Goal: Complete application form

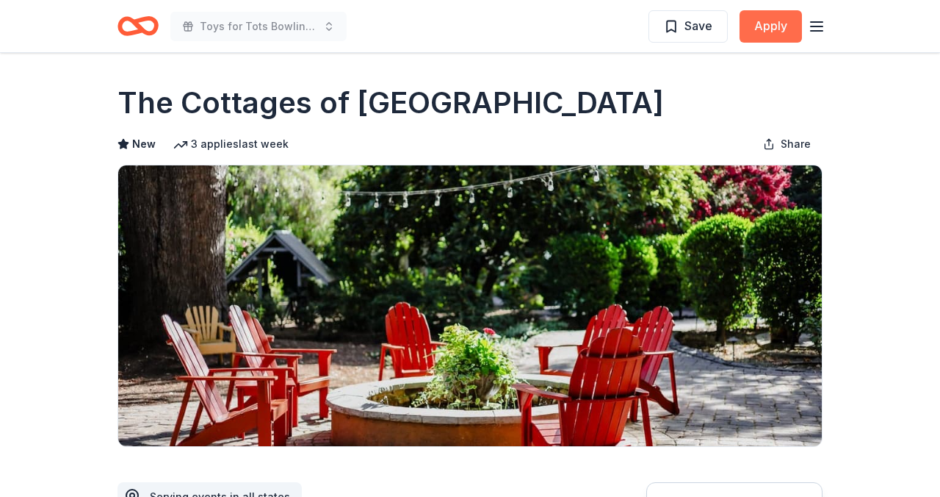
click at [769, 23] on button "Apply" at bounding box center [771, 26] width 62 height 32
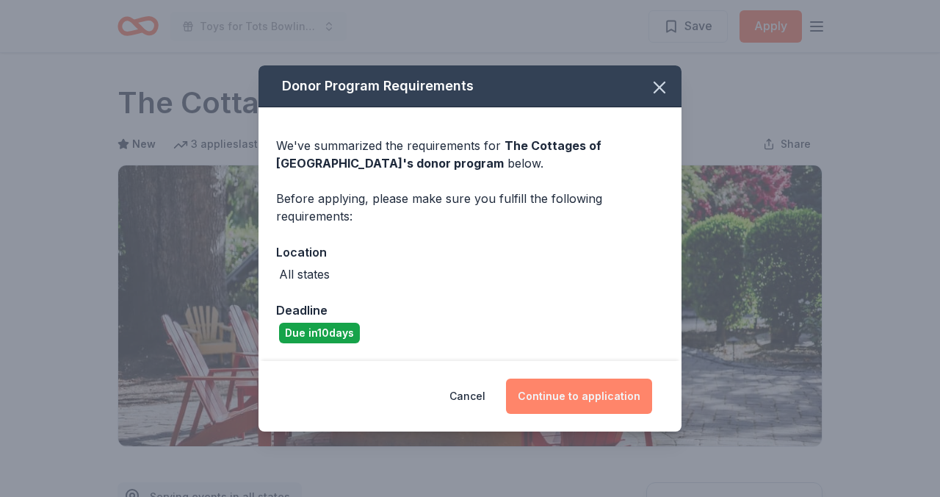
click at [555, 395] on button "Continue to application" at bounding box center [579, 395] width 146 height 35
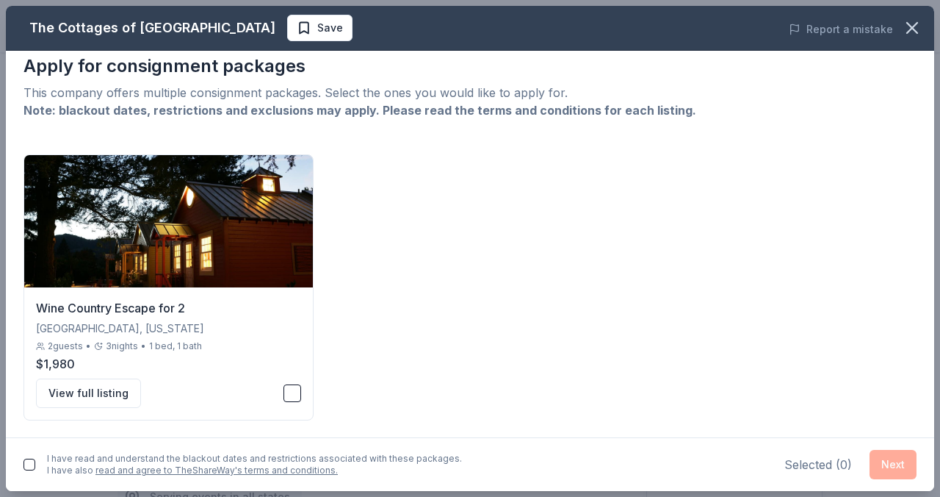
scroll to position [15, 0]
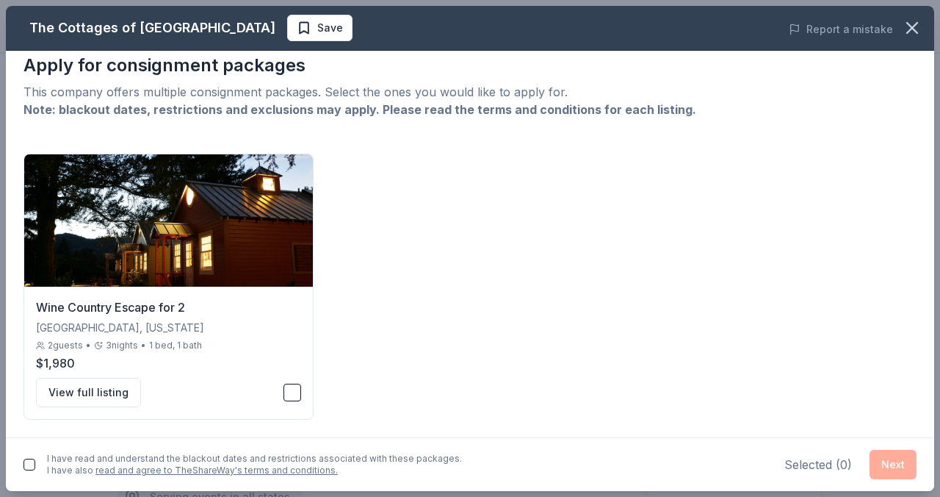
click at [29, 462] on button "button" at bounding box center [30, 464] width 12 height 12
click at [290, 390] on button "button" at bounding box center [293, 393] width 18 height 18
click at [91, 389] on button "View full listing" at bounding box center [88, 392] width 105 height 29
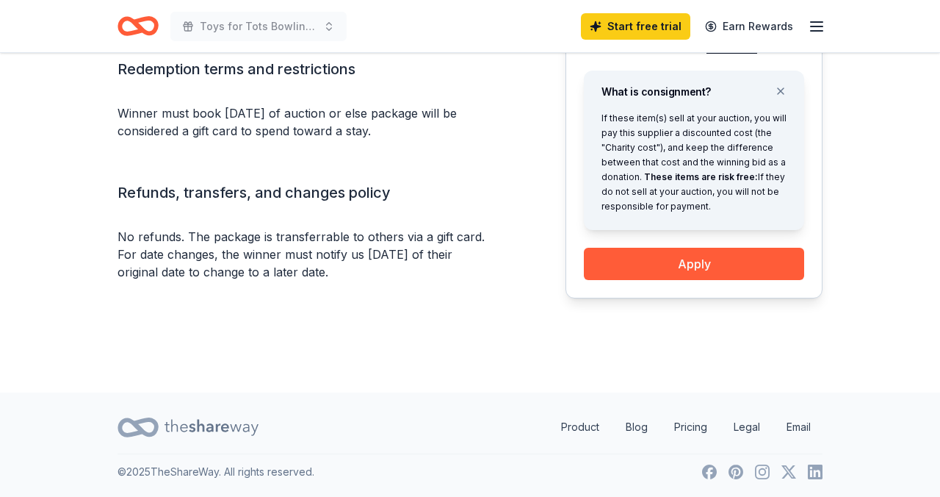
scroll to position [1616, 0]
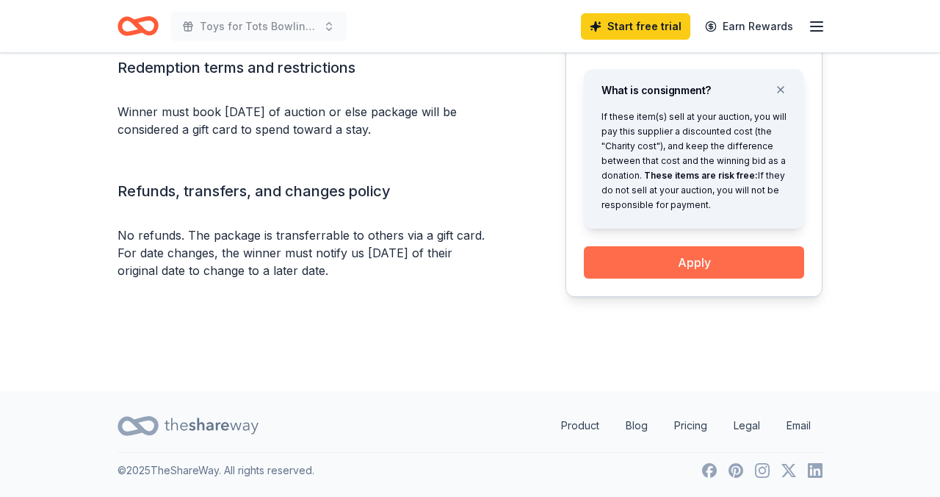
click at [681, 257] on button "Apply" at bounding box center [694, 262] width 220 height 32
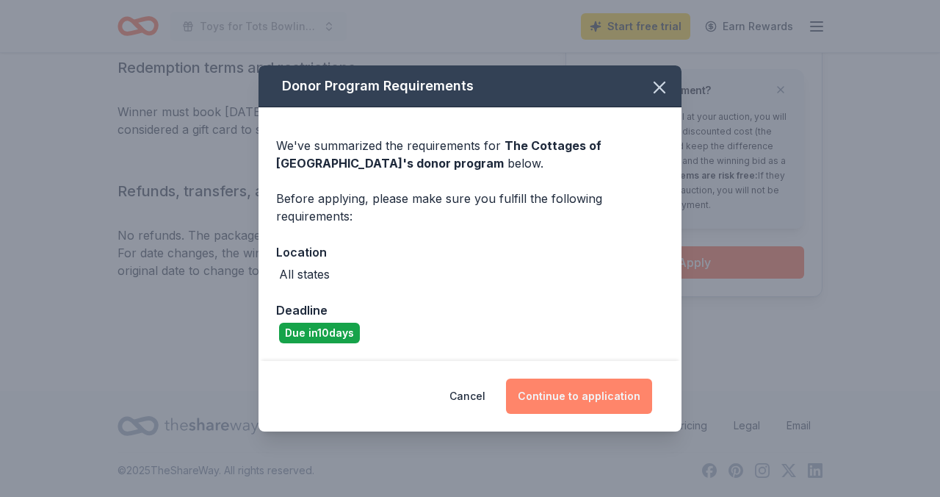
click at [568, 398] on button "Continue to application" at bounding box center [579, 395] width 146 height 35
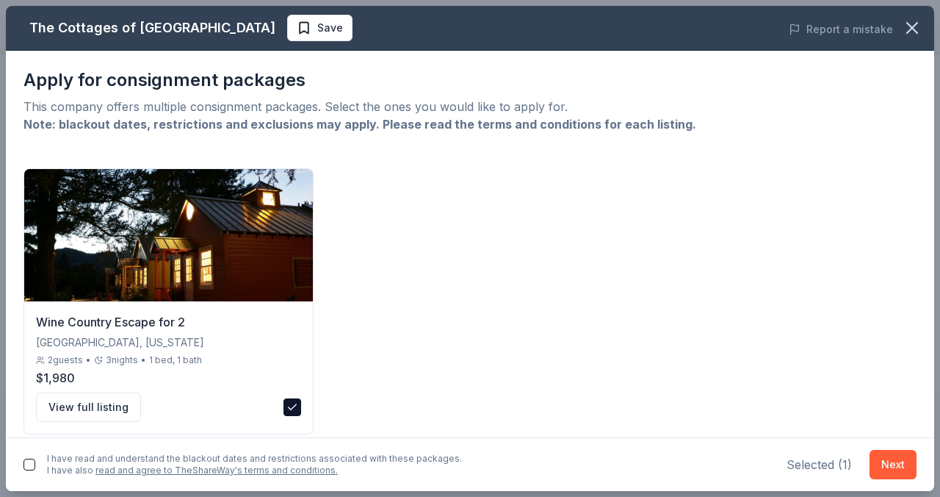
scroll to position [15, 0]
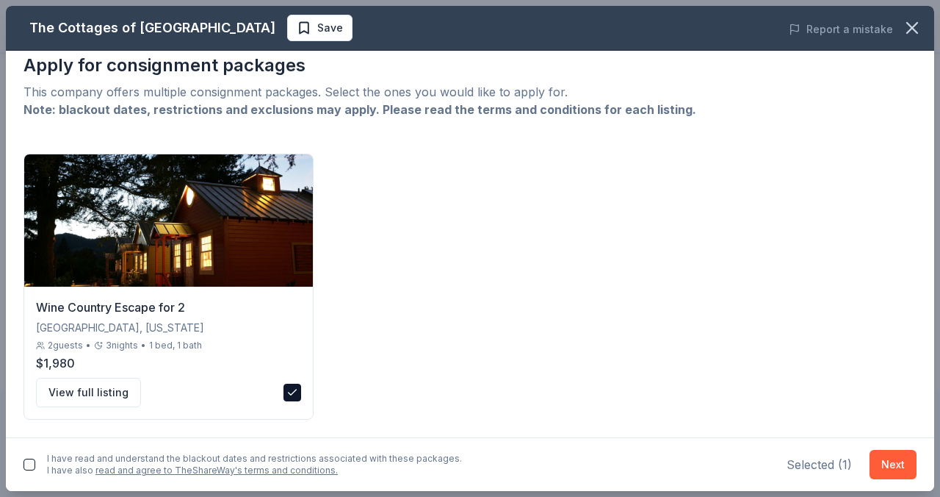
click at [31, 460] on button "button" at bounding box center [30, 464] width 12 height 12
click at [890, 464] on button "Next" at bounding box center [893, 464] width 47 height 29
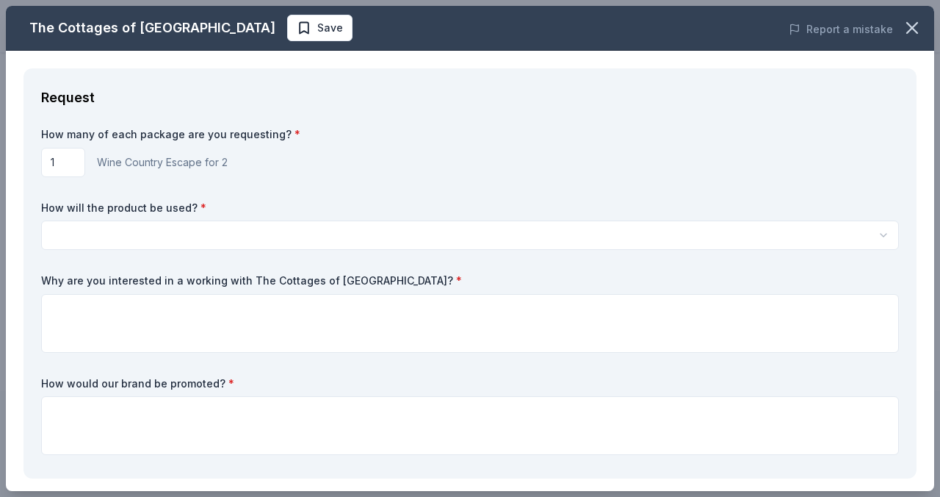
scroll to position [0, 0]
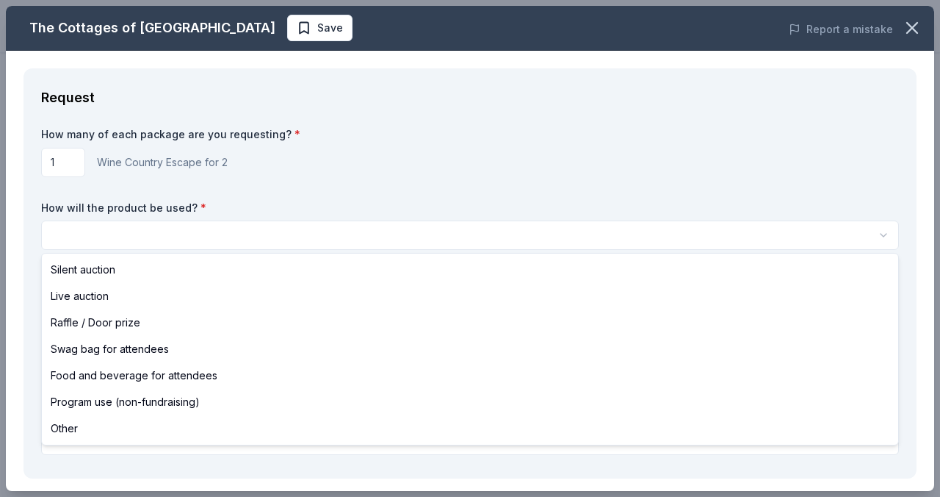
click at [253, 228] on html "Toys for Tots Bowling Event Apply Back to The Cottages of Napa Valley 10 Napa, …" at bounding box center [470, 248] width 940 height 497
select select "silentAuction"
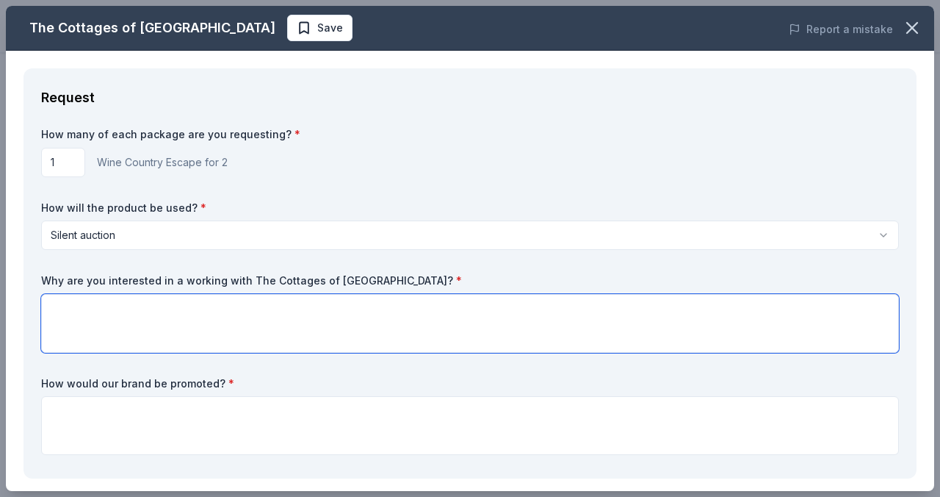
click at [83, 305] on textarea at bounding box center [470, 323] width 858 height 59
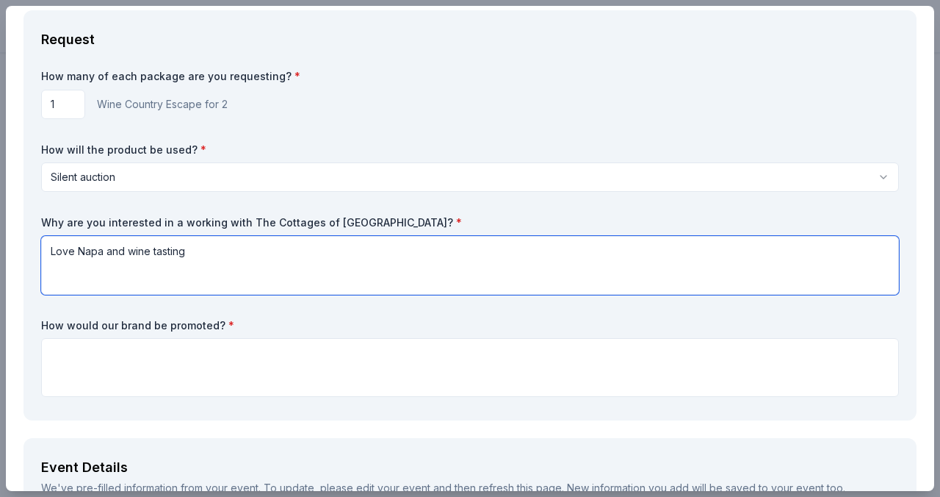
scroll to position [103, 0]
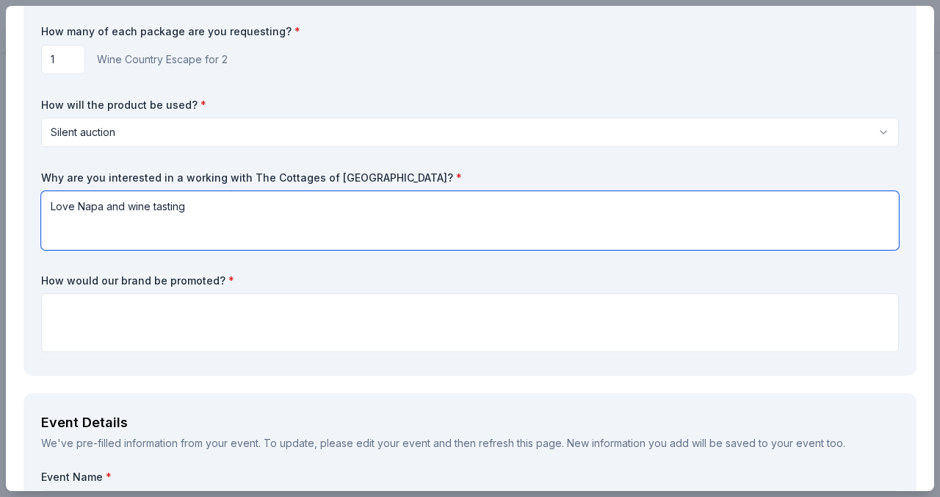
type textarea "Love Napa and wine tasting"
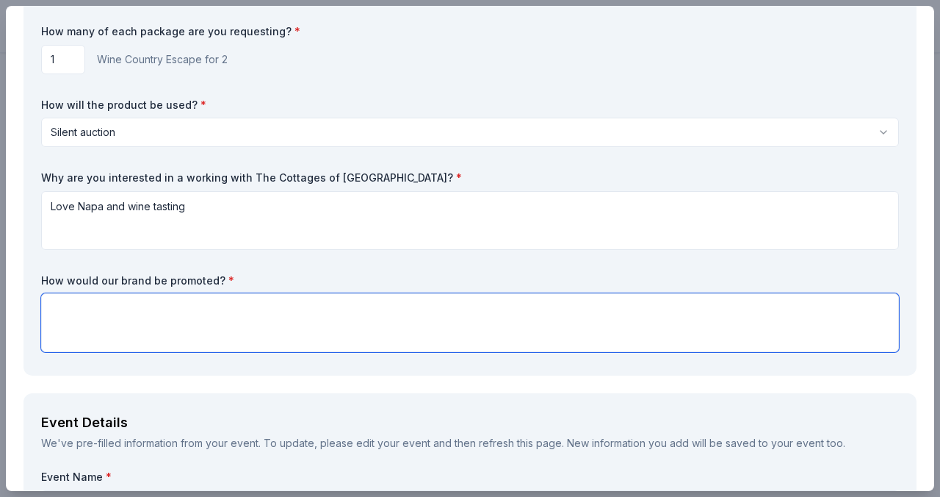
click at [68, 305] on textarea at bounding box center [470, 322] width 858 height 59
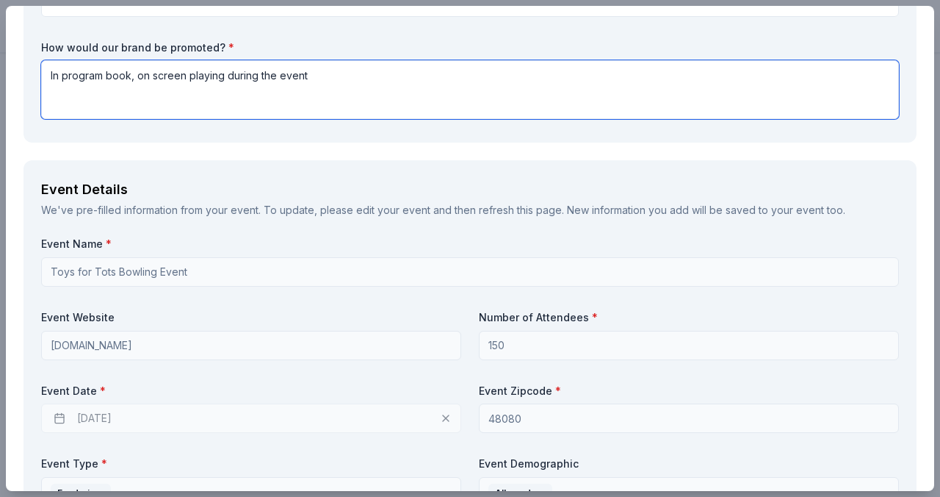
scroll to position [340, 0]
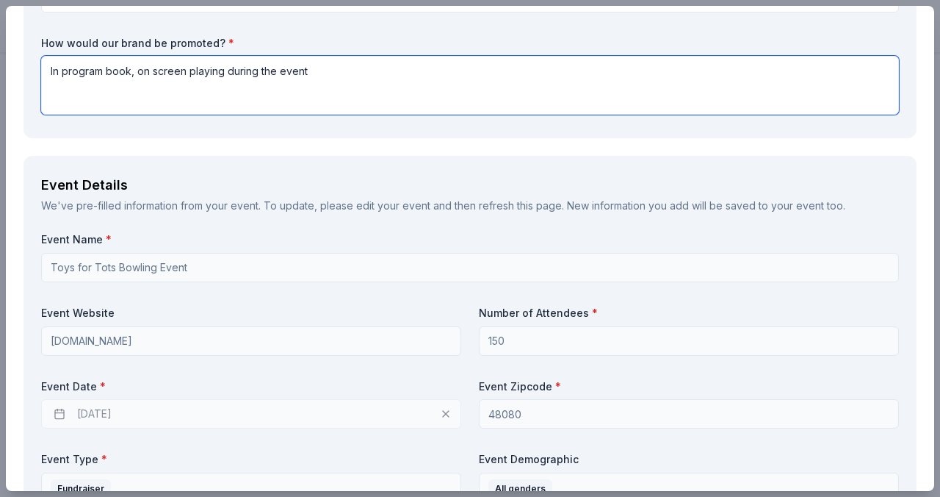
type textarea "In program book, on screen playing during the event"
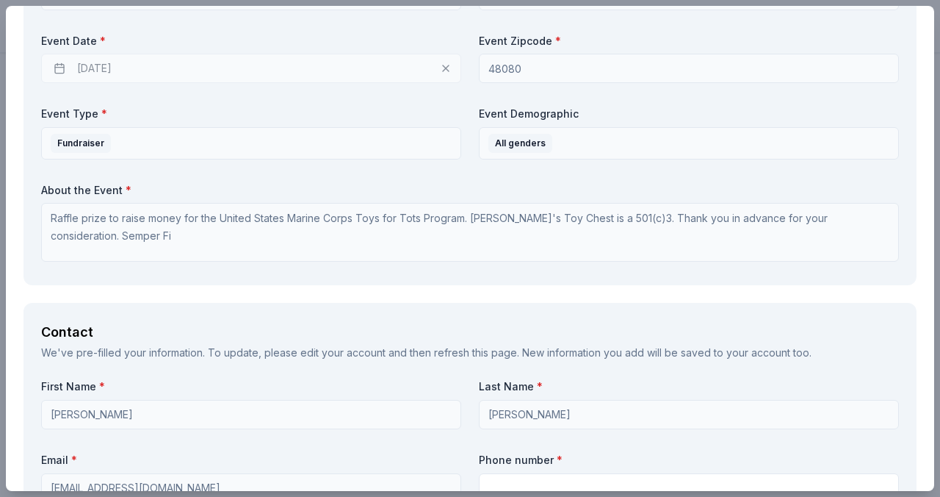
scroll to position [691, 0]
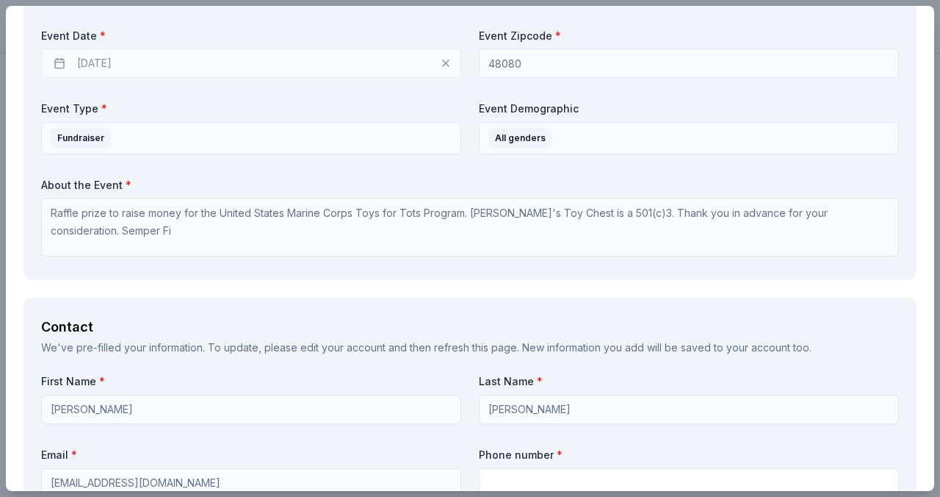
click at [358, 175] on div "Event Name * Toys for Tots Bowling Event Event Website www.angiestoychest.org N…" at bounding box center [470, 72] width 858 height 381
